Goal: Task Accomplishment & Management: Manage account settings

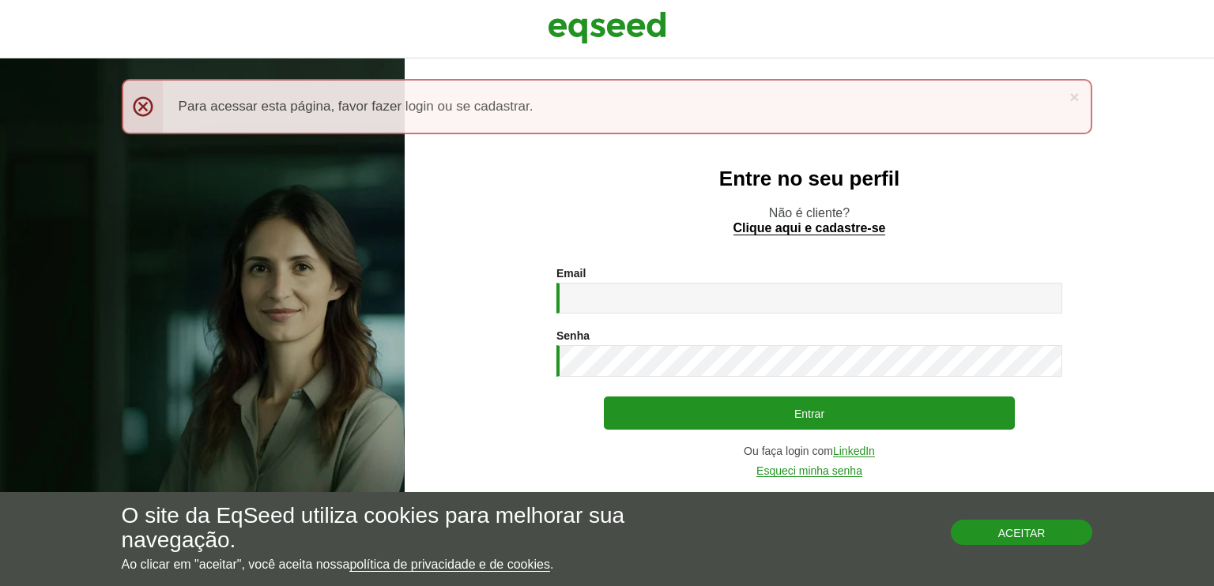
click at [1021, 530] on button "Aceitar" at bounding box center [1022, 532] width 142 height 25
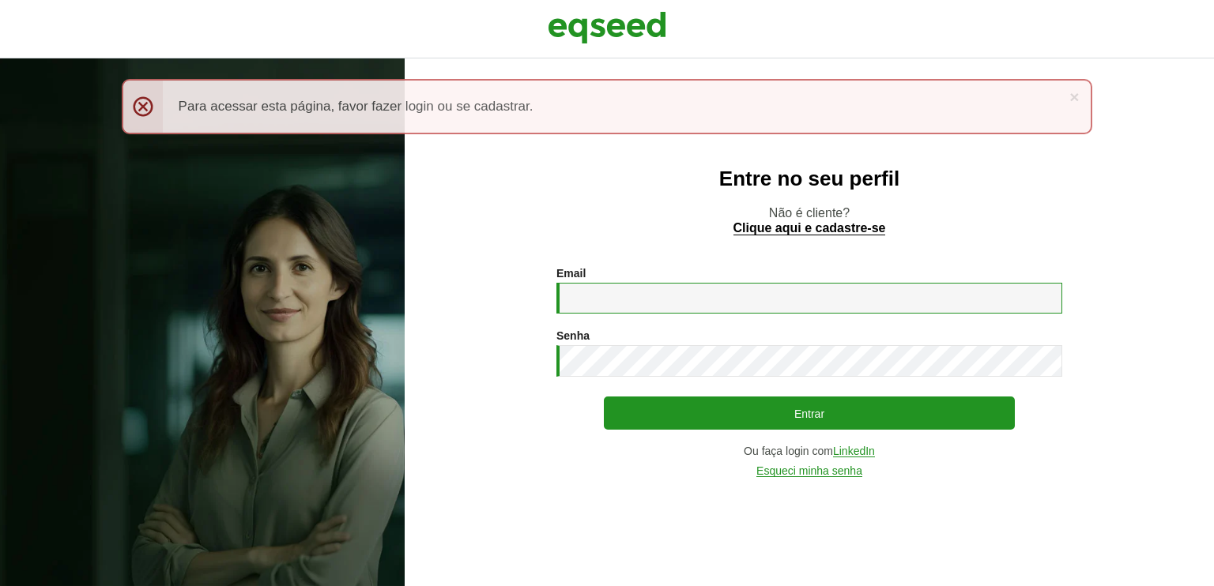
click at [630, 304] on input "Email *" at bounding box center [809, 298] width 506 height 31
click at [506, 189] on div "Entre no seu perfil Não é cliente? Clique aqui e cadastre-se Email * Digite seu…" at bounding box center [809, 322] width 809 height 528
click at [597, 296] on input "Email *" at bounding box center [809, 298] width 506 height 31
click at [145, 101] on div "× Menssagem de erro Para acessar esta página, favor fazer login ou se cadastrar." at bounding box center [607, 106] width 971 height 55
click at [594, 292] on input "Email *" at bounding box center [809, 298] width 506 height 31
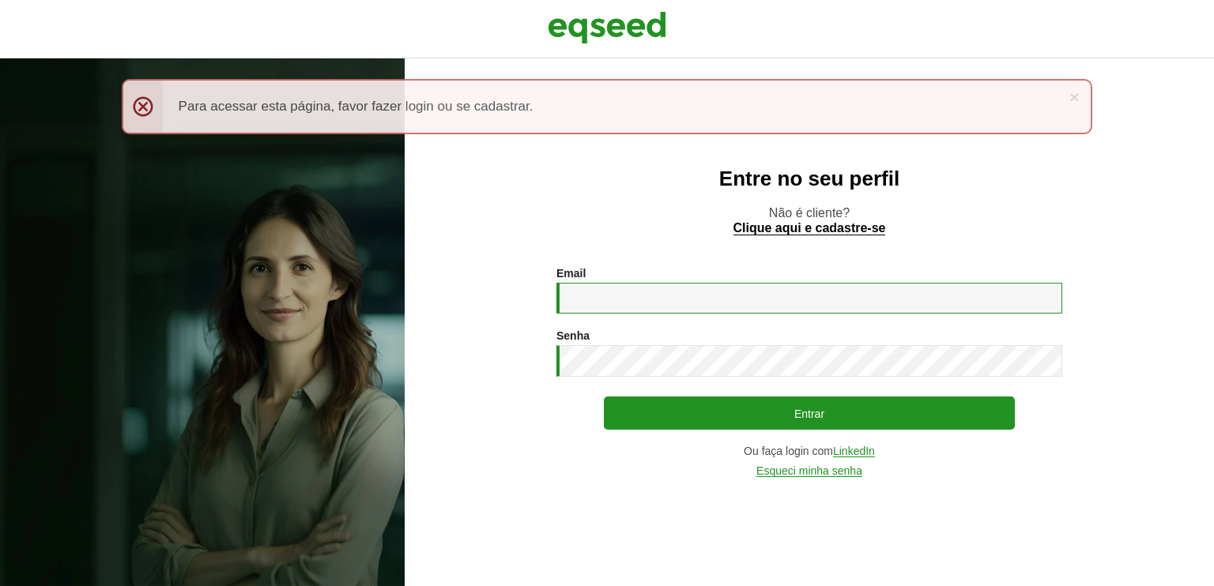
click at [601, 300] on input "Email *" at bounding box center [809, 298] width 506 height 31
type input "**********"
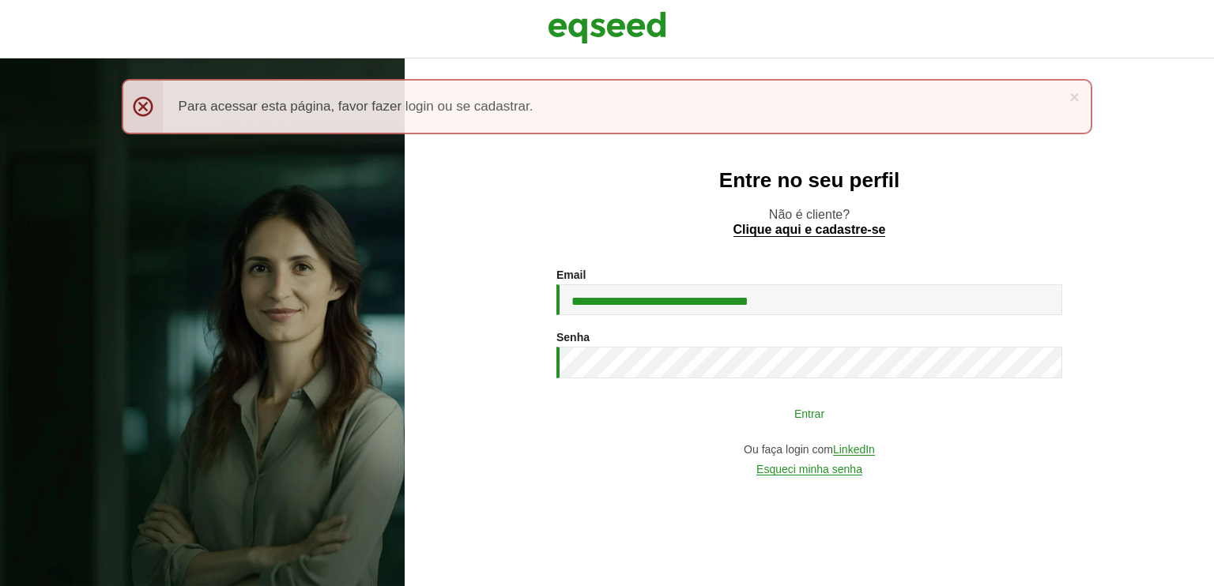
click at [793, 420] on button "Entrar" at bounding box center [809, 413] width 411 height 30
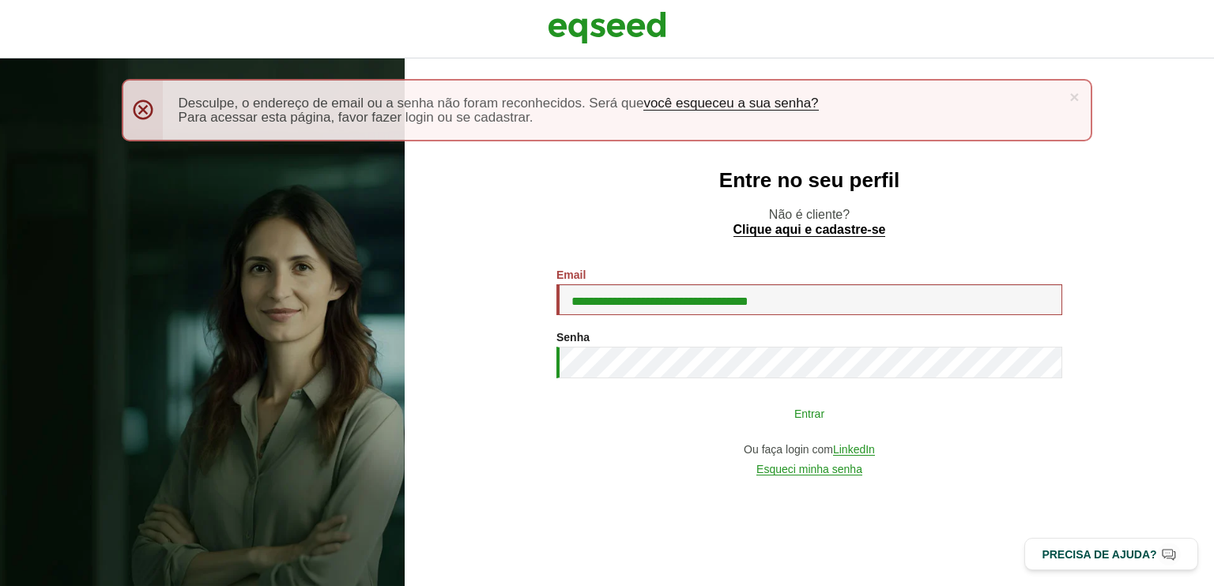
click at [806, 420] on button "Entrar" at bounding box center [809, 413] width 411 height 30
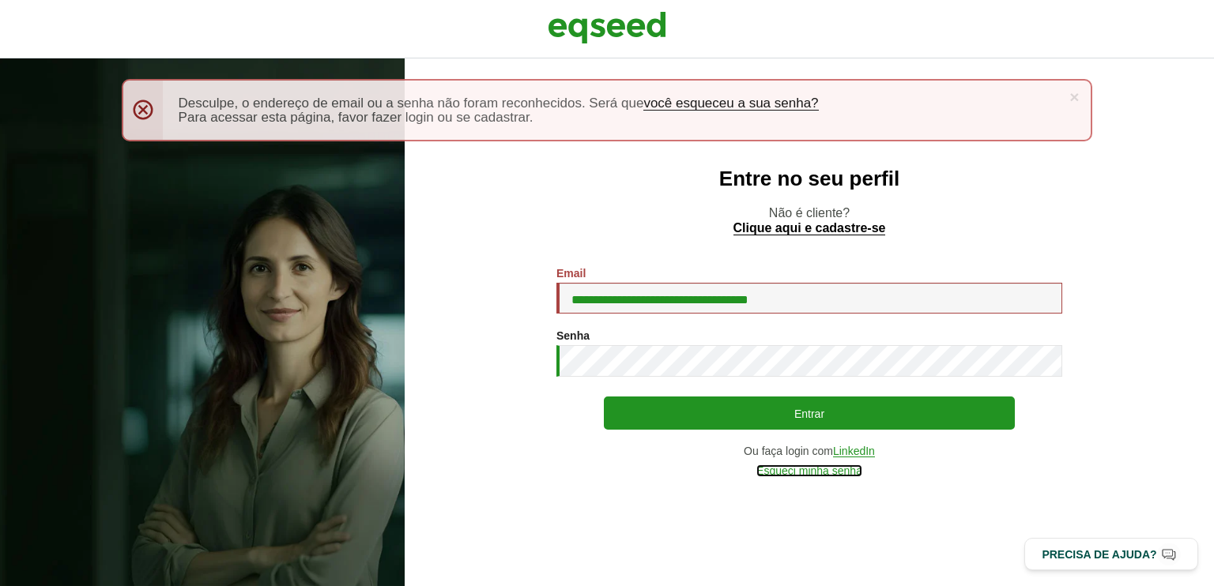
click at [811, 472] on link "Esqueci minha senha" at bounding box center [809, 471] width 106 height 12
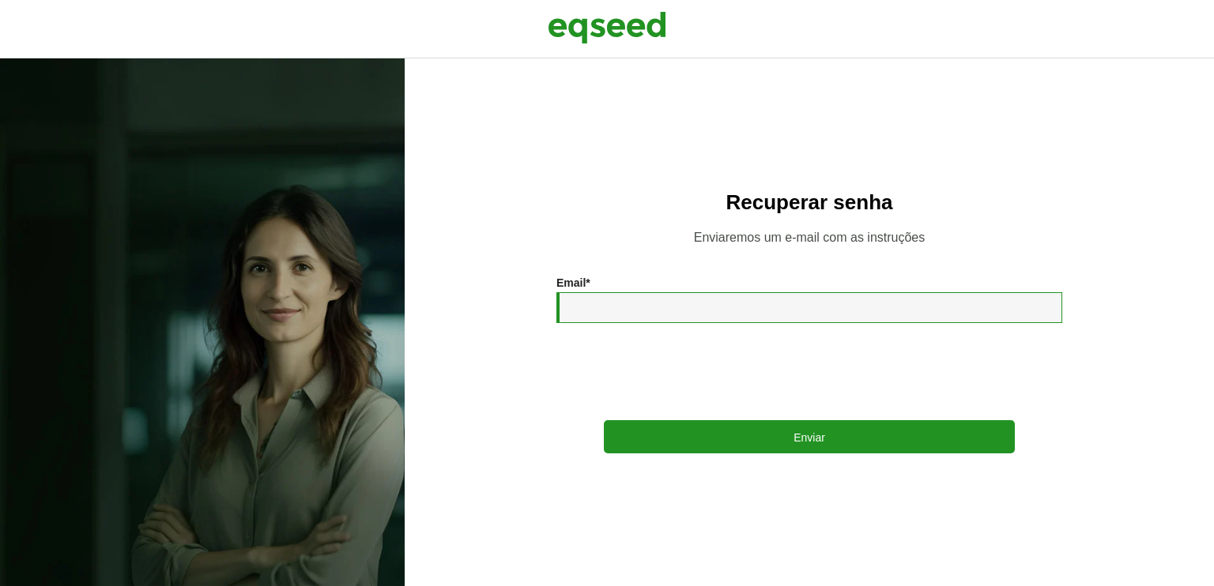
click at [627, 306] on input "Email *" at bounding box center [809, 307] width 506 height 31
type input "**********"
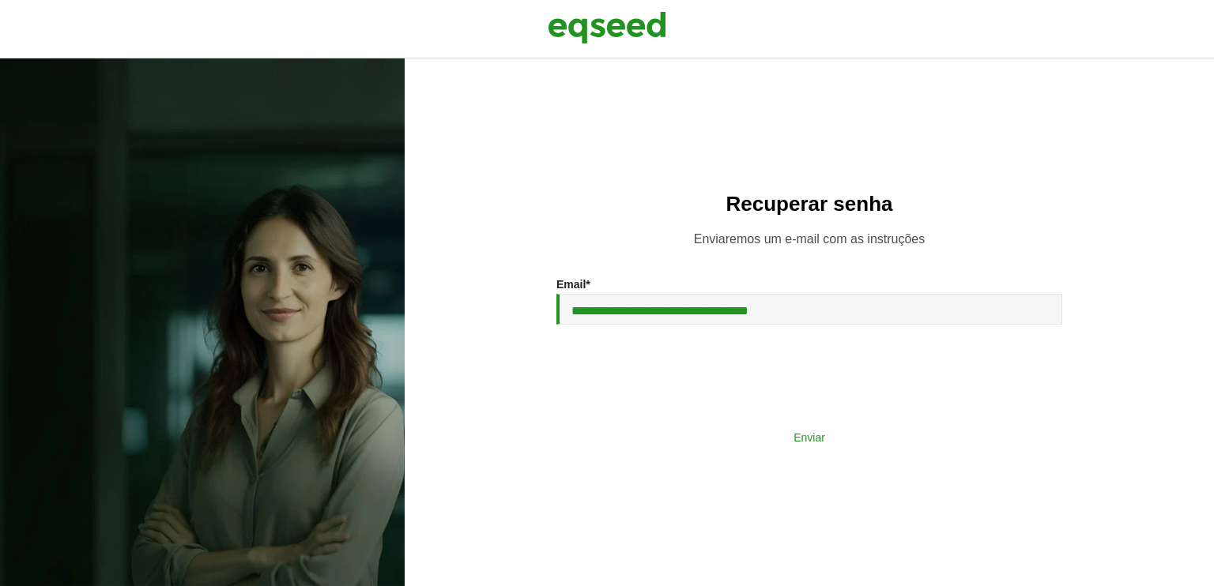
click at [781, 445] on button "Enviar" at bounding box center [809, 437] width 411 height 30
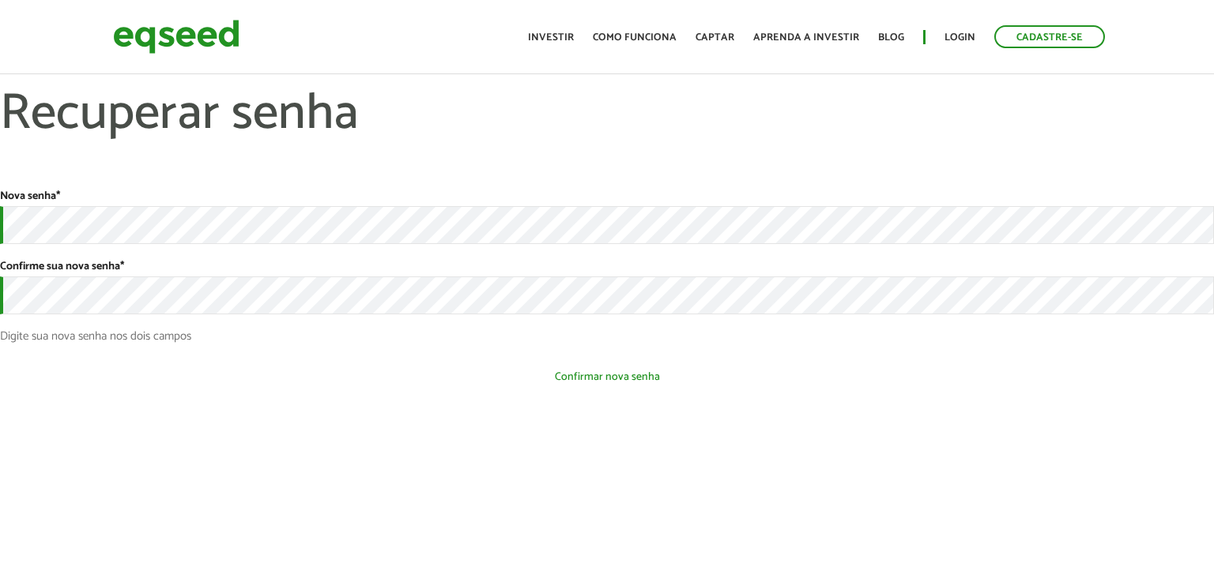
click at [572, 372] on button "Confirmar nova senha" at bounding box center [607, 377] width 1214 height 30
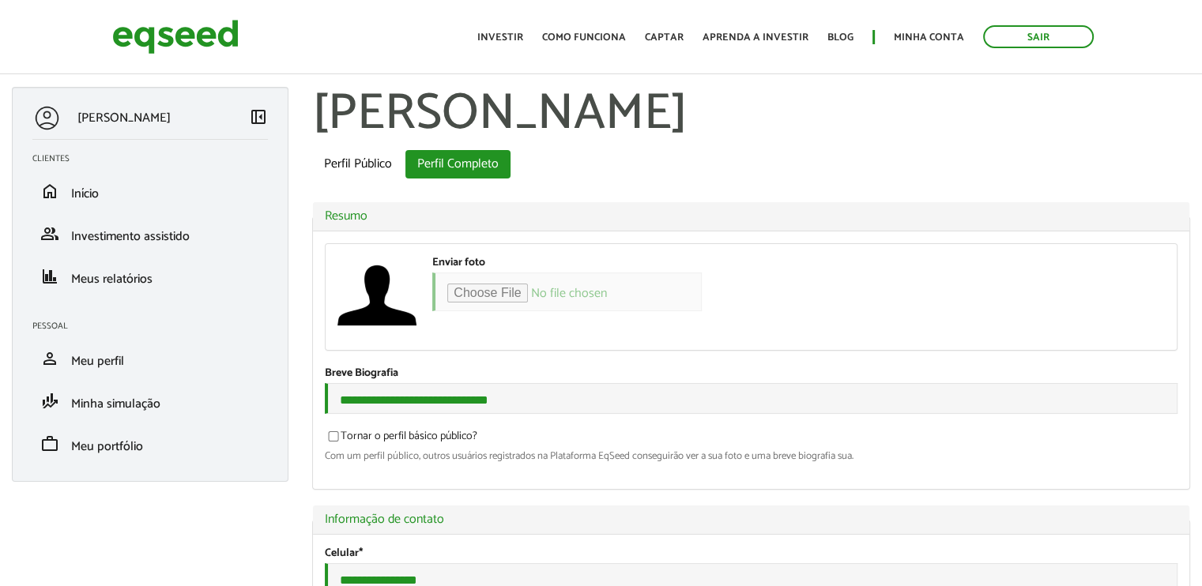
select select "*****"
click at [85, 192] on span "Início" at bounding box center [85, 193] width 28 height 21
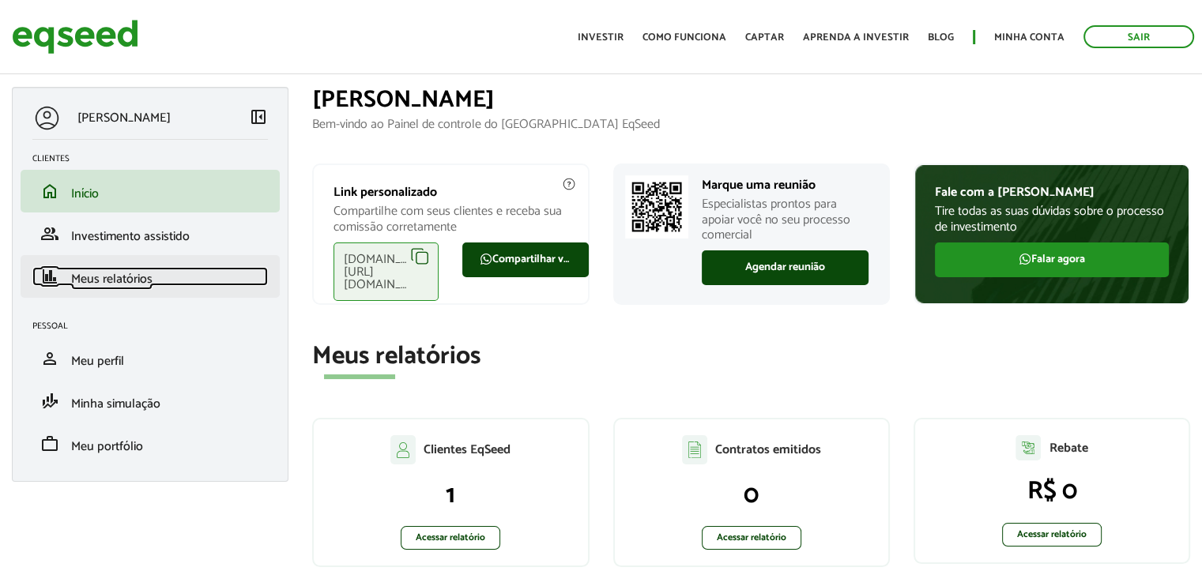
click at [110, 277] on span "Meus relatórios" at bounding box center [111, 279] width 81 height 21
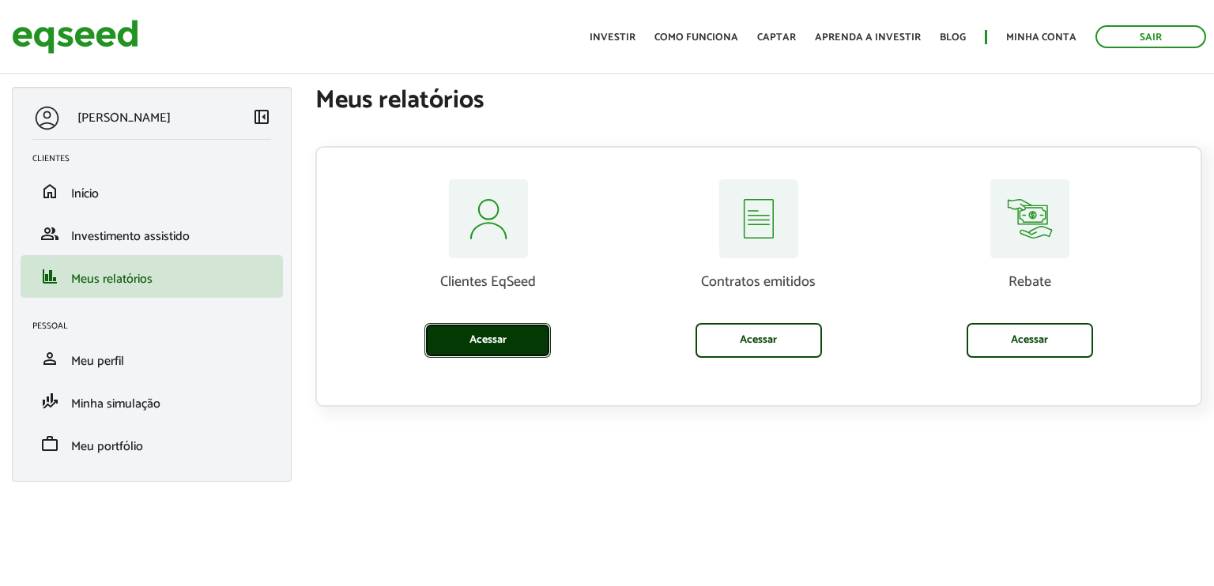
click at [491, 338] on link "Acessar" at bounding box center [487, 340] width 126 height 35
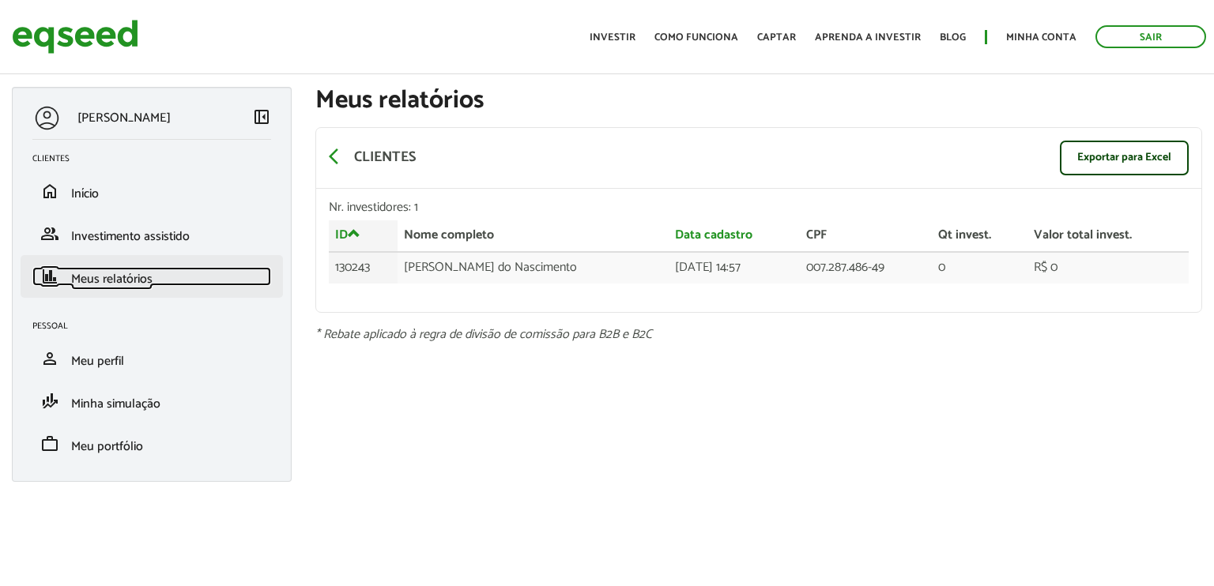
click at [88, 277] on span "Meus relatórios" at bounding box center [111, 279] width 81 height 21
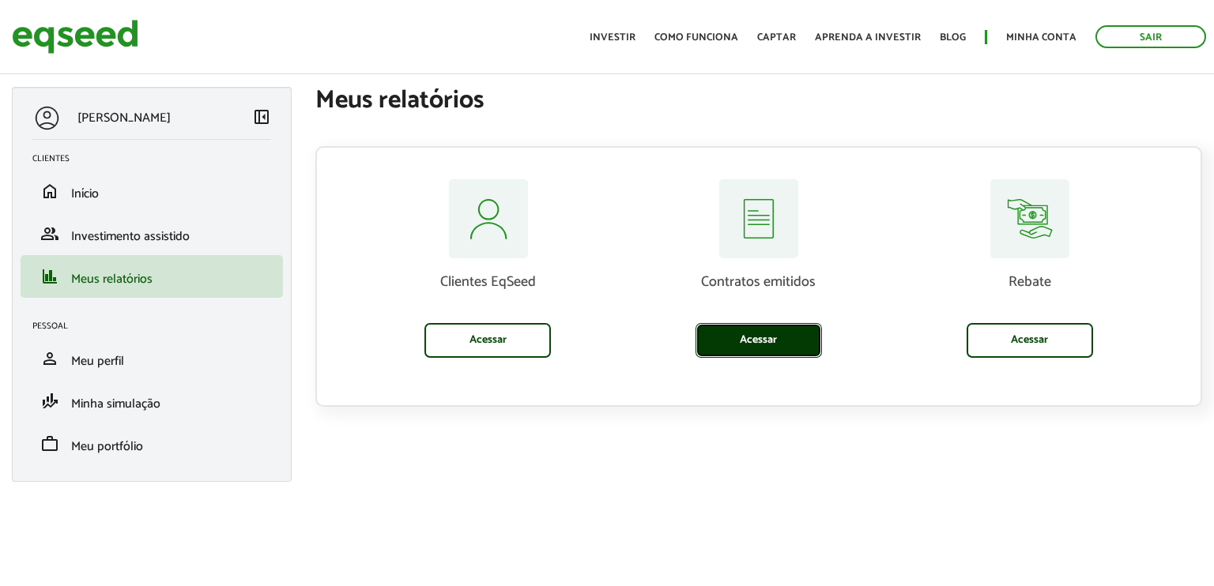
click at [759, 331] on link "Acessar" at bounding box center [758, 340] width 126 height 35
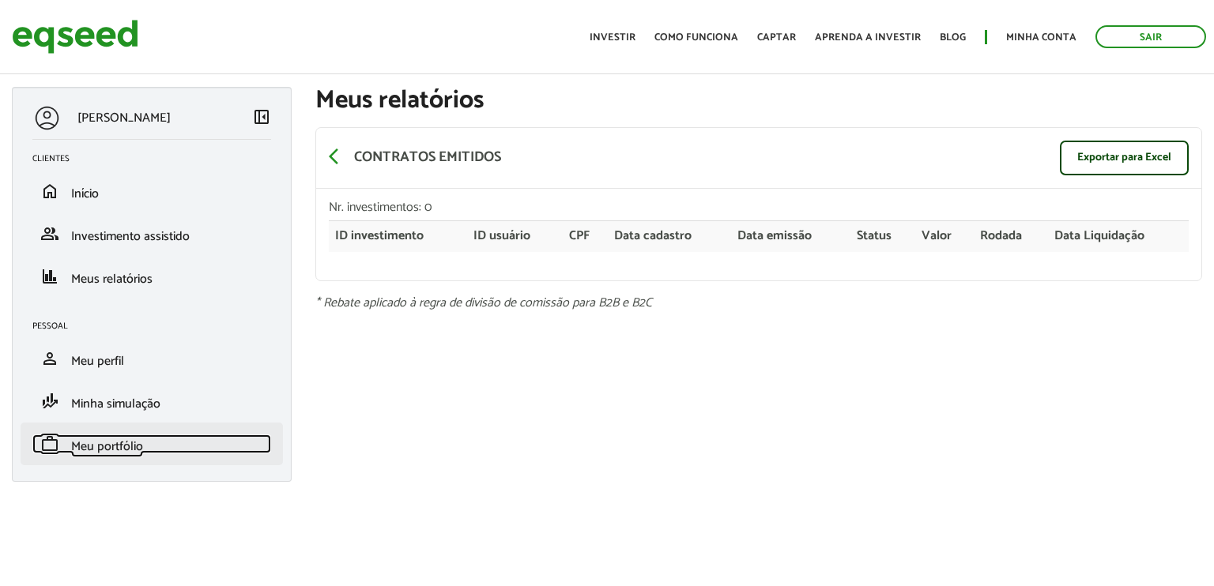
click at [85, 445] on span "Meu portfólio" at bounding box center [107, 446] width 72 height 21
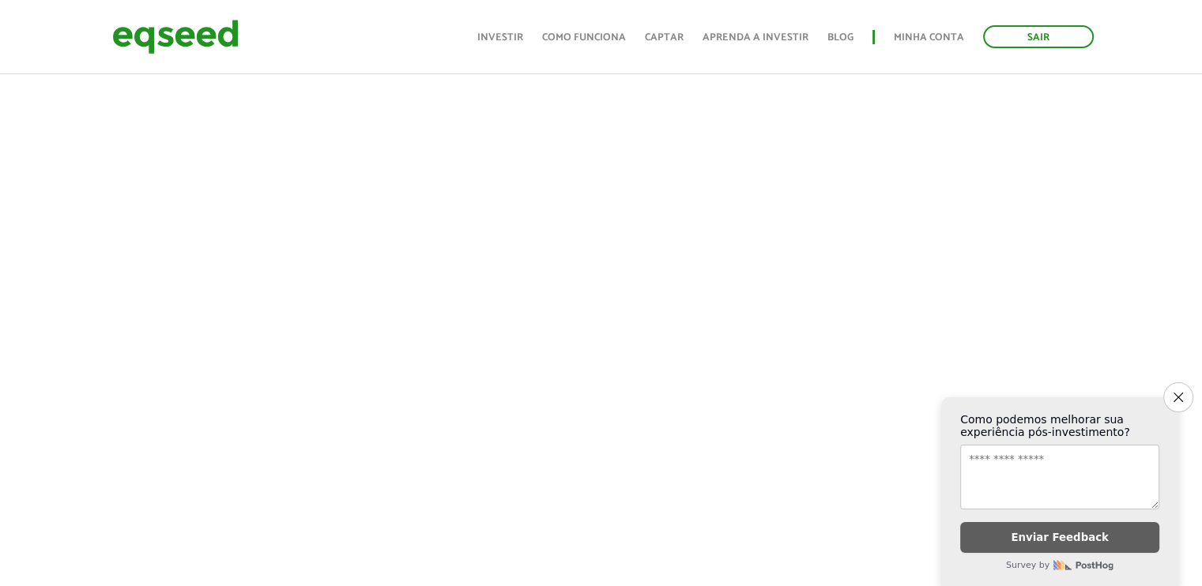
scroll to position [658, 0]
click at [1179, 392] on icon "Close survey" at bounding box center [1178, 397] width 10 height 10
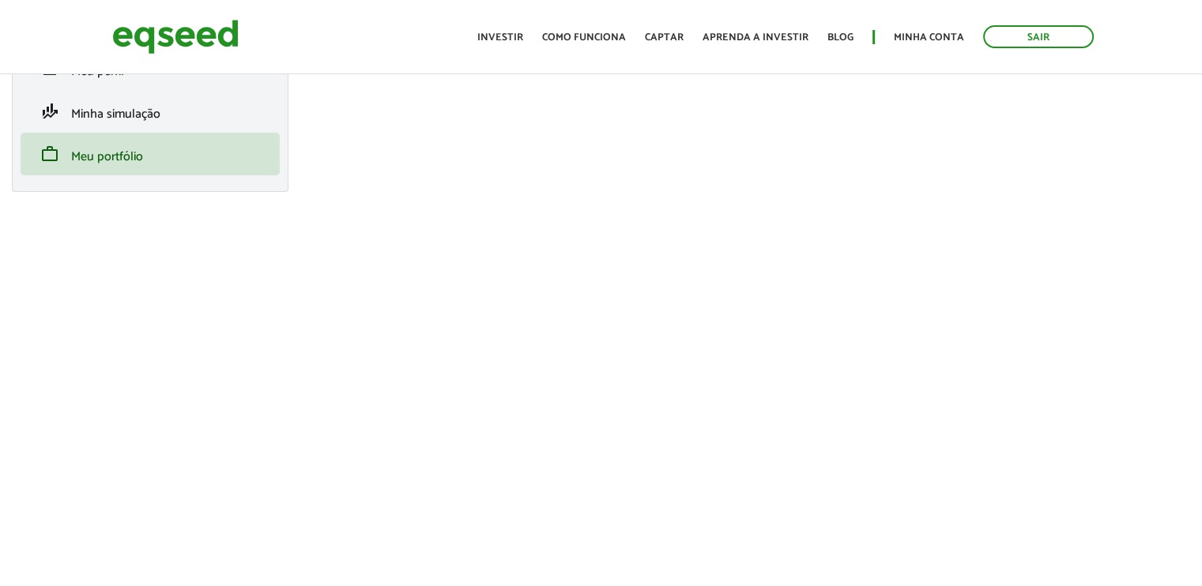
scroll to position [0, 0]
